Goal: Information Seeking & Learning: Understand process/instructions

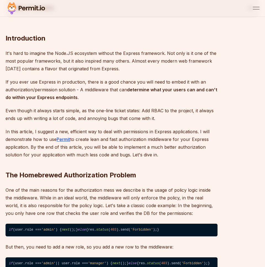
scroll to position [263, 0]
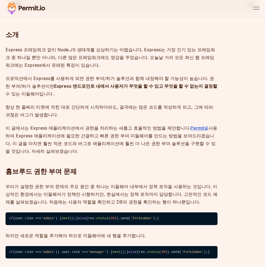
click at [168, 190] on p "우리가 설명한 권한 부여 문제의 주요 원인 중 하나는 미들웨어 내부에서 정책 로직을 사용하는 것입니다. 이상적인 환경에서는 미들웨어가 정책만 …" at bounding box center [112, 194] width 212 height 23
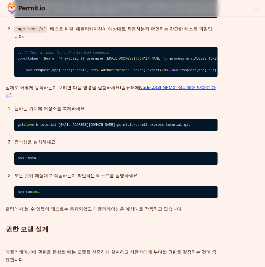
scroll to position [774, 0]
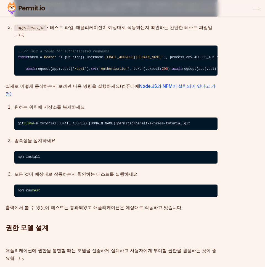
click at [172, 6] on span "'authorization'" at bounding box center [187, 4] width 30 height 4
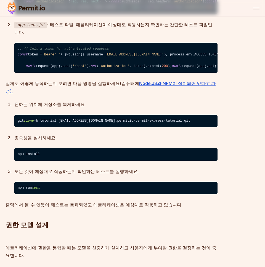
scroll to position [836, 0]
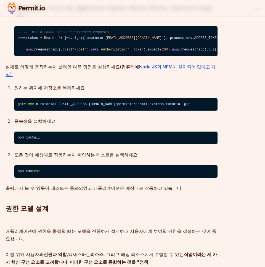
scroll to position [748, 0]
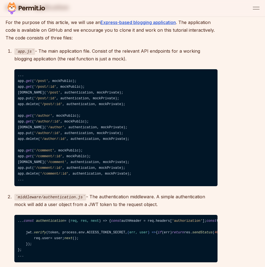
scroll to position [748, 0]
